Goal: Find specific page/section: Find specific page/section

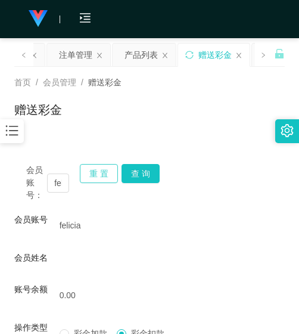
click at [101, 183] on button "重 置" at bounding box center [99, 173] width 38 height 19
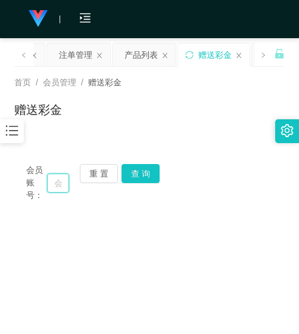
click at [58, 188] on input "text" at bounding box center [58, 183] width 22 height 19
paste input "123123"
type input "123123"
click at [142, 176] on button "查 询" at bounding box center [141, 173] width 38 height 19
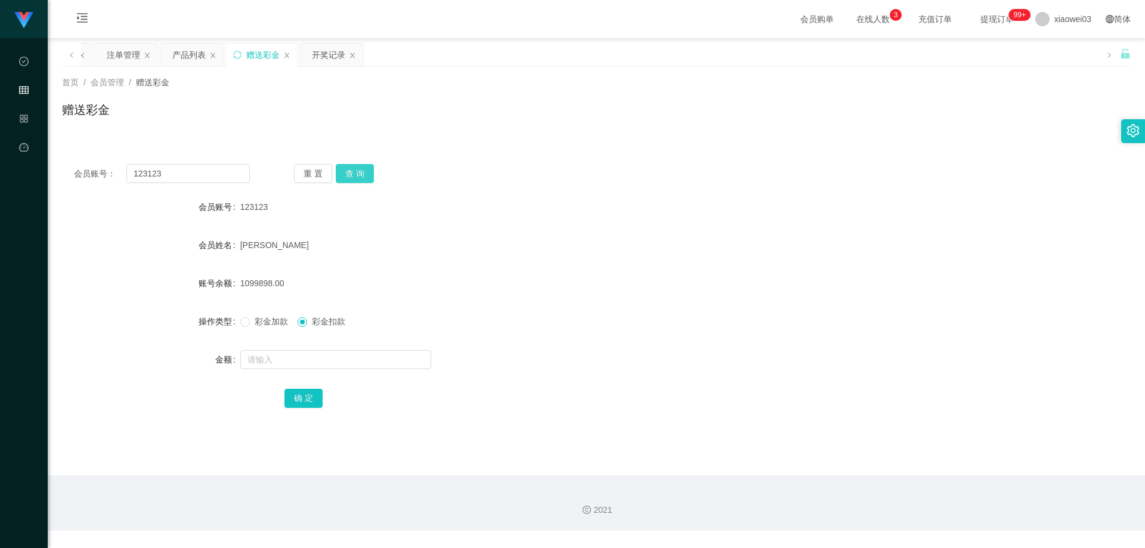
scroll to position [0, 0]
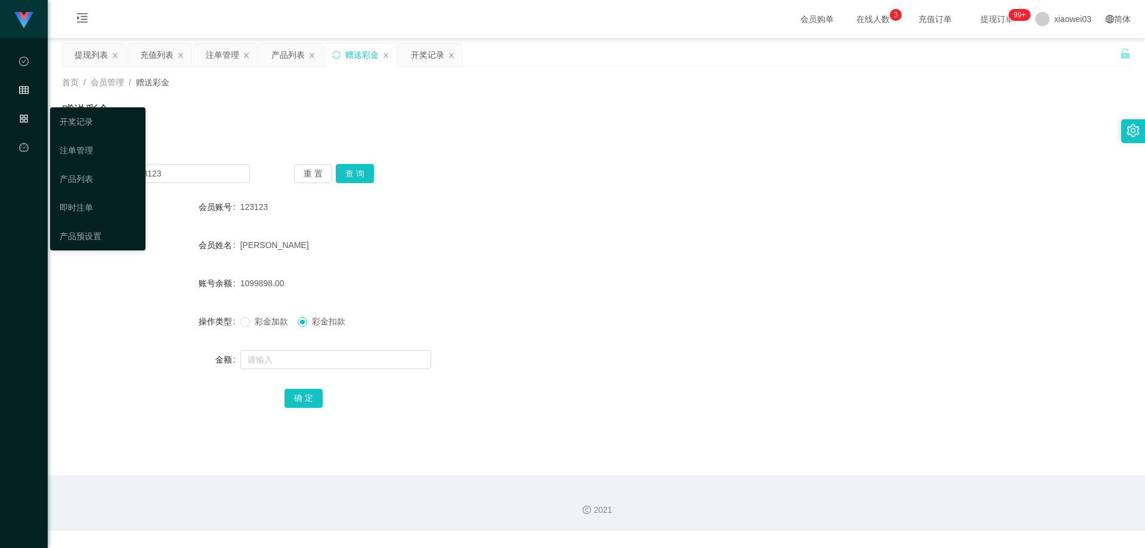
click at [23, 119] on icon "图标: appstore-o" at bounding box center [24, 119] width 10 height 10
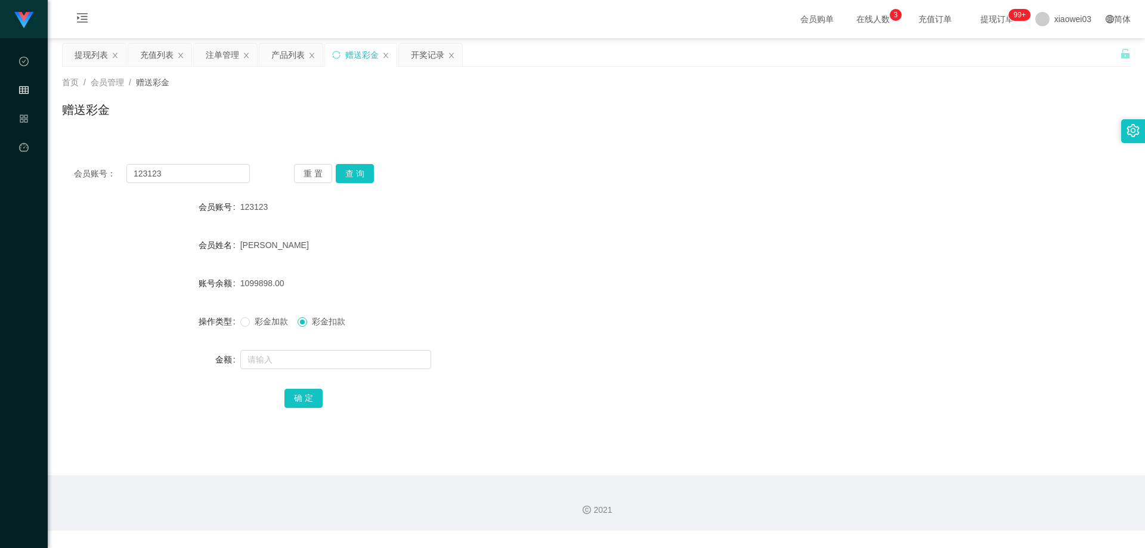
click at [189, 89] on div "首页 / 会员管理 / 赠送彩金 / 赠送彩金" at bounding box center [596, 102] width 1069 height 52
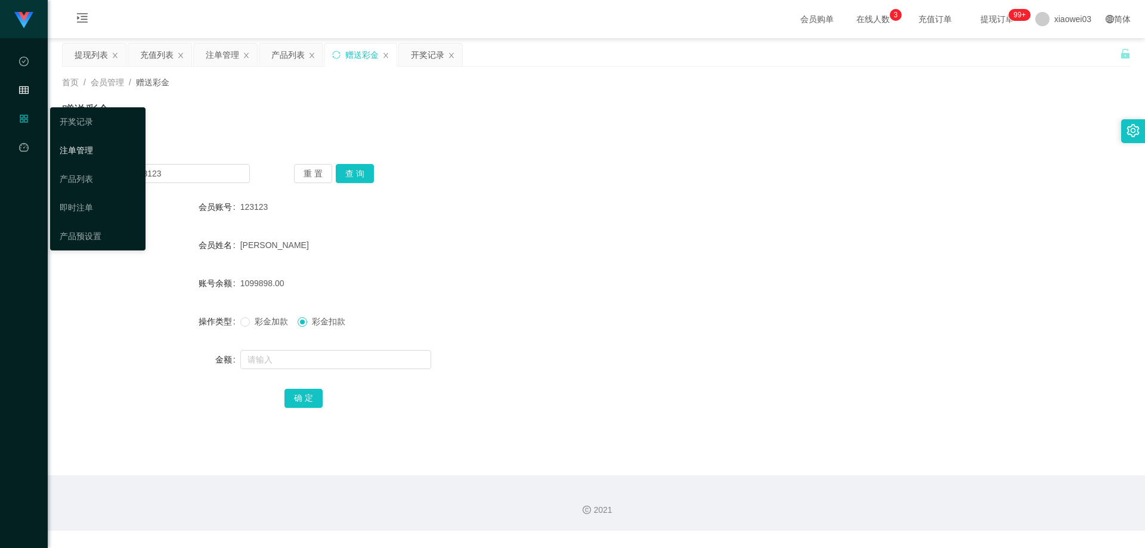
click at [78, 156] on link "注单管理" at bounding box center [98, 150] width 76 height 24
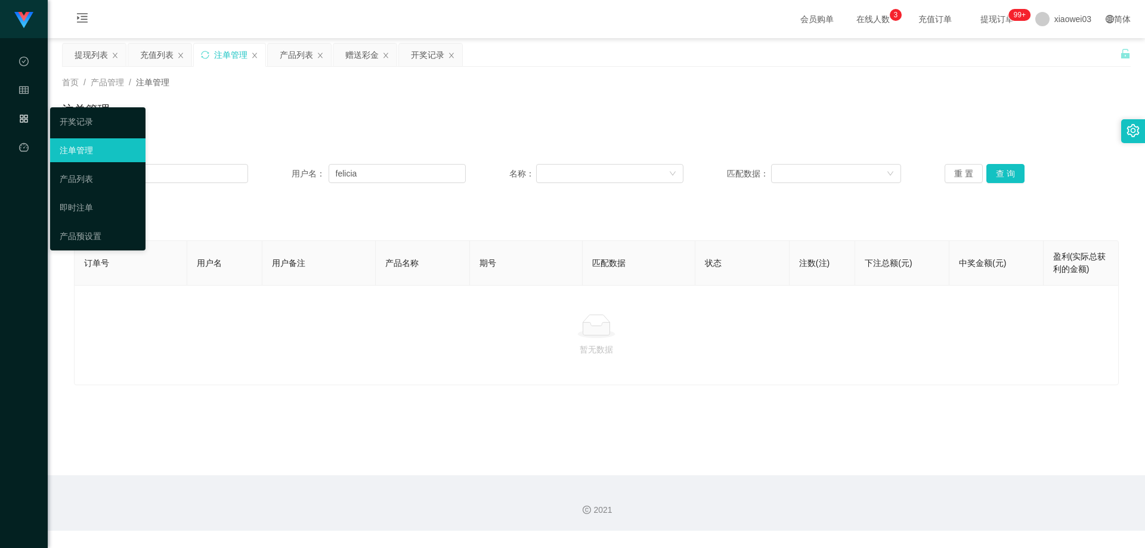
click at [29, 128] on div "产品管理" at bounding box center [24, 119] width 48 height 24
click at [68, 171] on link "产品列表" at bounding box center [98, 179] width 76 height 24
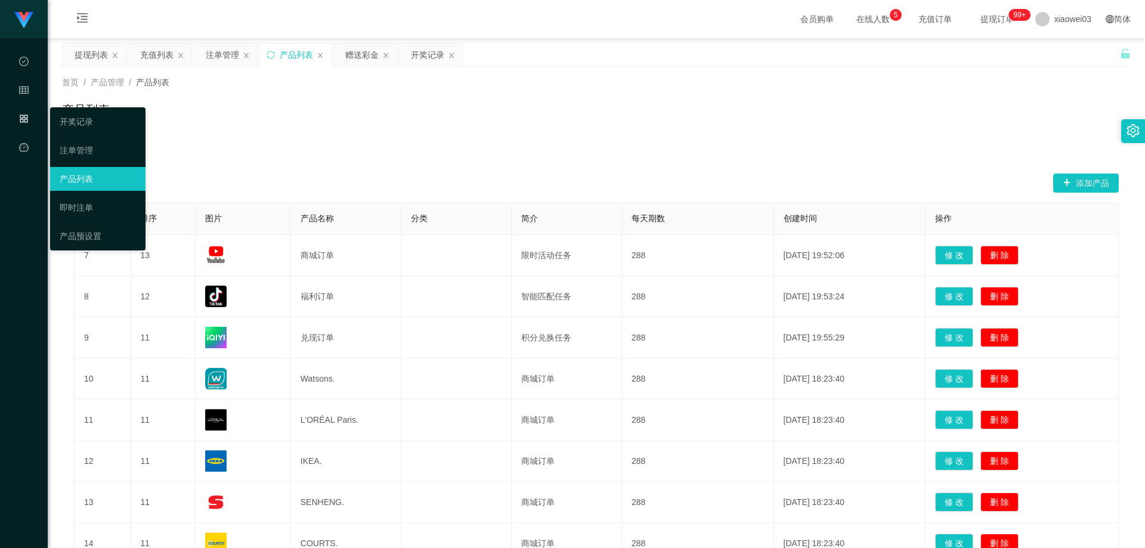
click at [24, 126] on icon "图标: appstore-o" at bounding box center [24, 121] width 10 height 24
click at [89, 233] on link "产品预设置" at bounding box center [98, 236] width 76 height 24
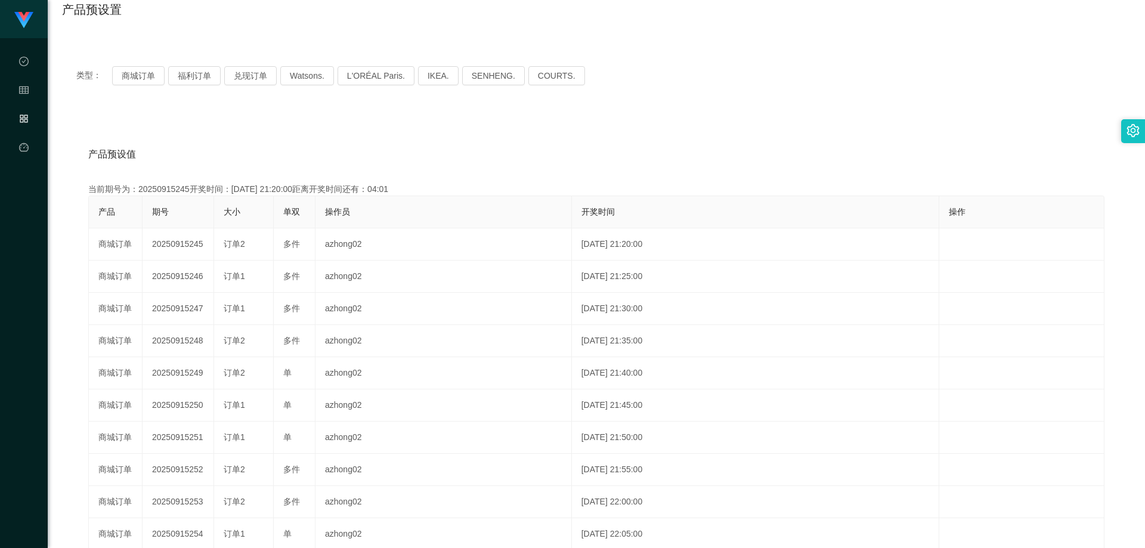
scroll to position [60, 0]
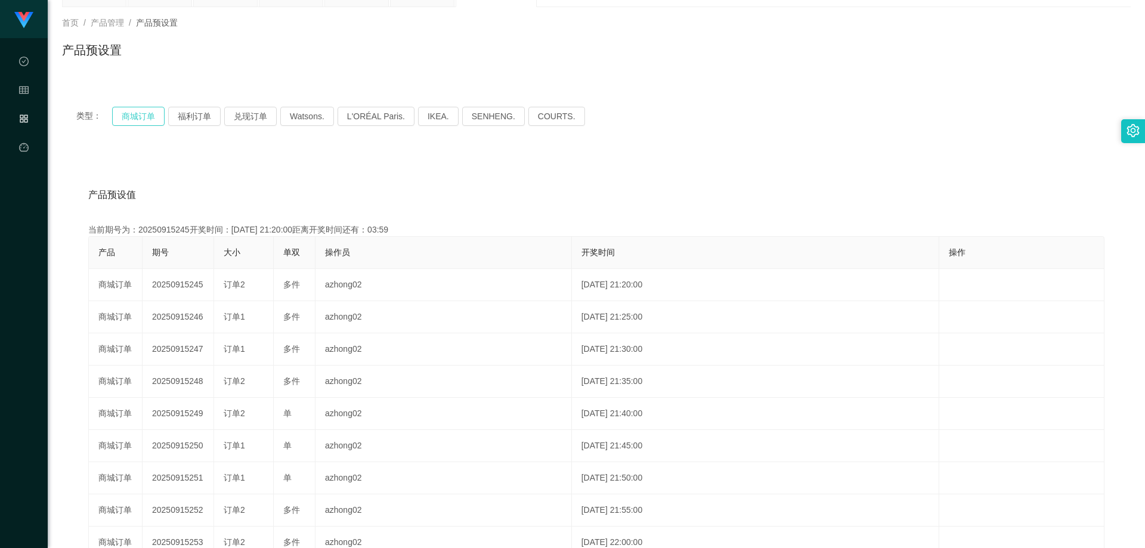
click at [143, 124] on button "商城订单" at bounding box center [138, 116] width 52 height 19
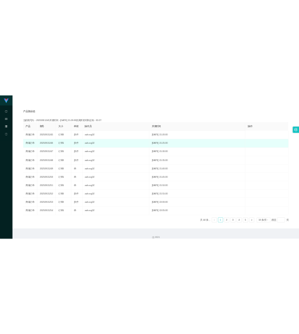
scroll to position [211, 0]
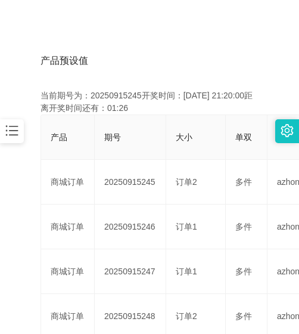
click at [17, 137] on icon "图标: bars" at bounding box center [12, 131] width 16 height 16
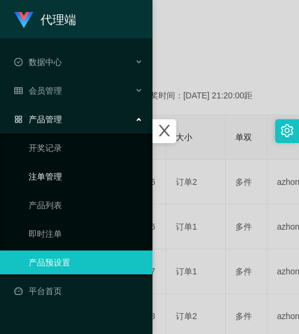
click at [44, 184] on link "注单管理" at bounding box center [86, 177] width 115 height 24
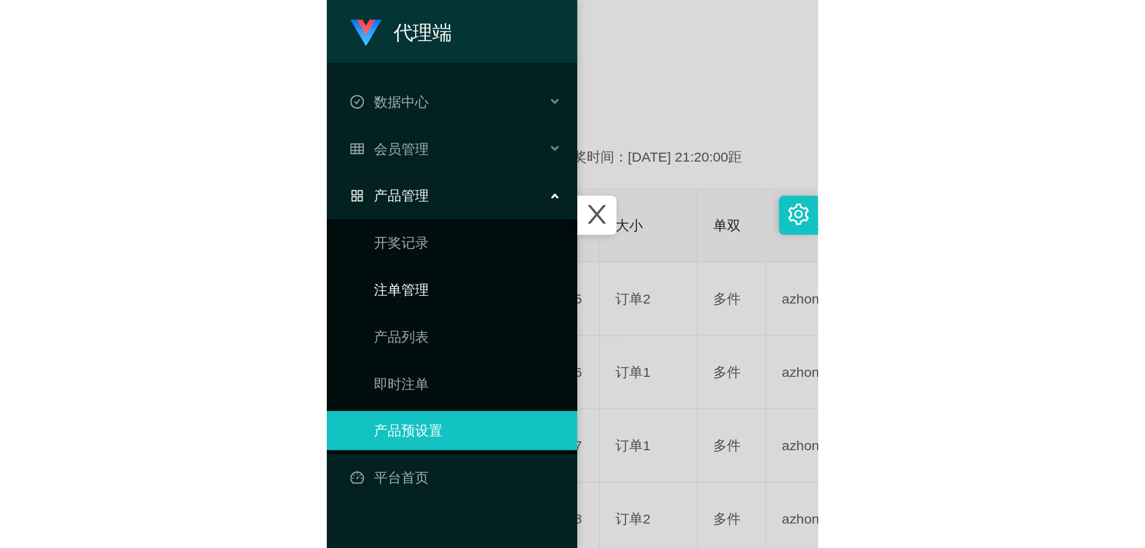
scroll to position [197, 0]
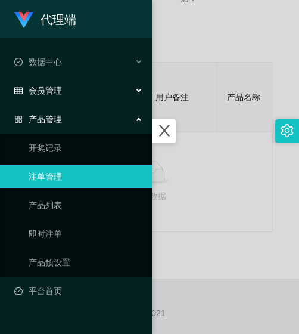
click at [56, 86] on span "会员管理" at bounding box center [38, 91] width 48 height 10
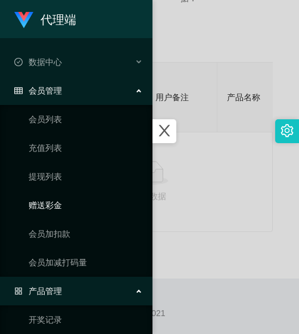
click at [53, 206] on link "赠送彩金" at bounding box center [86, 205] width 115 height 24
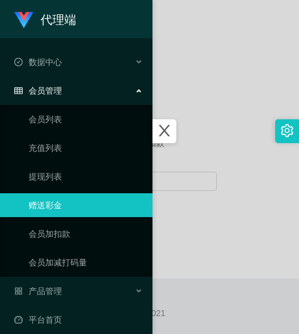
click at [202, 37] on div at bounding box center [149, 167] width 299 height 334
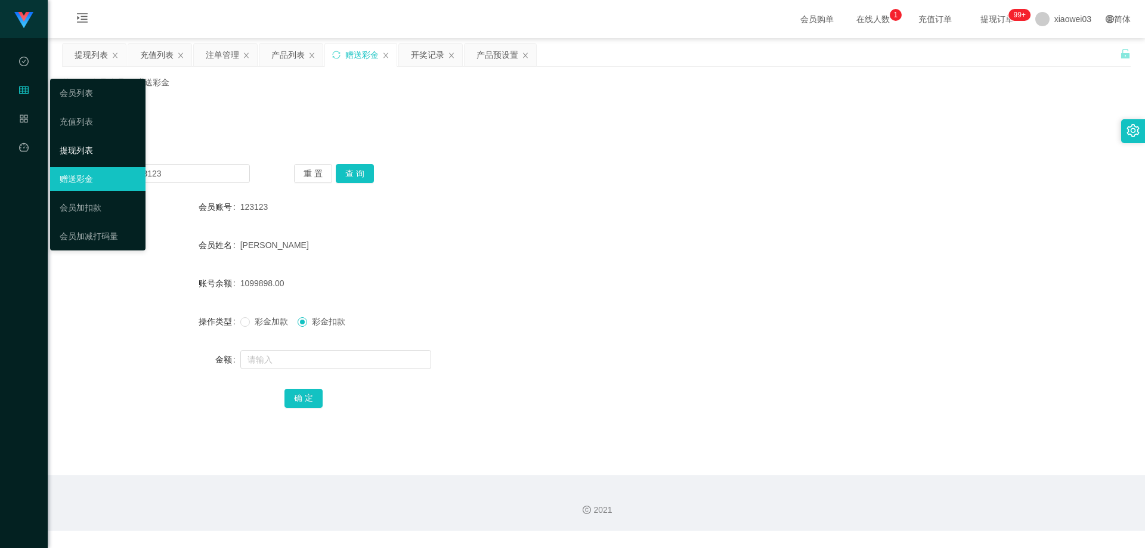
click at [88, 141] on link "提现列表" at bounding box center [98, 150] width 76 height 24
